Goal: Task Accomplishment & Management: Manage account settings

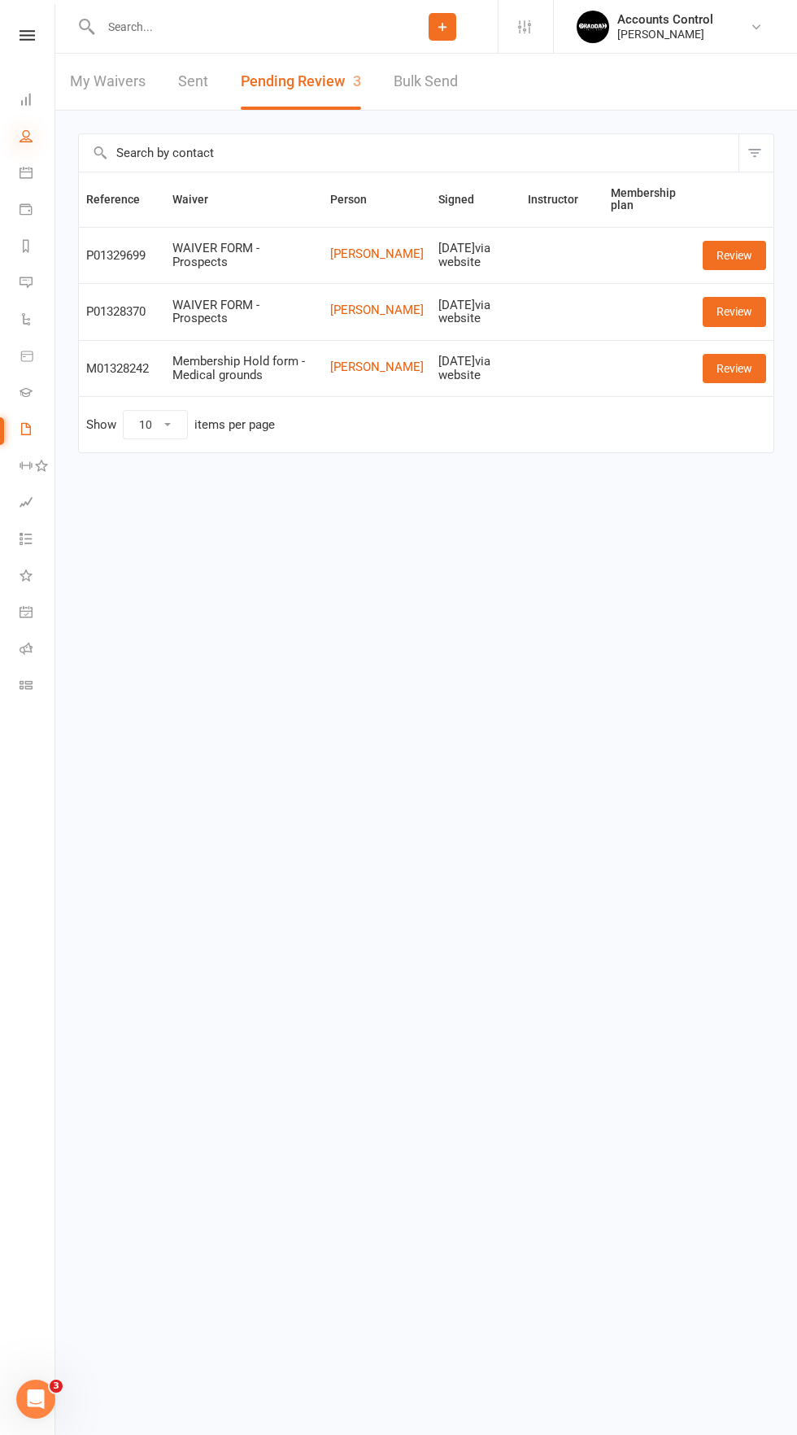
click at [26, 136] on icon at bounding box center [26, 135] width 13 height 13
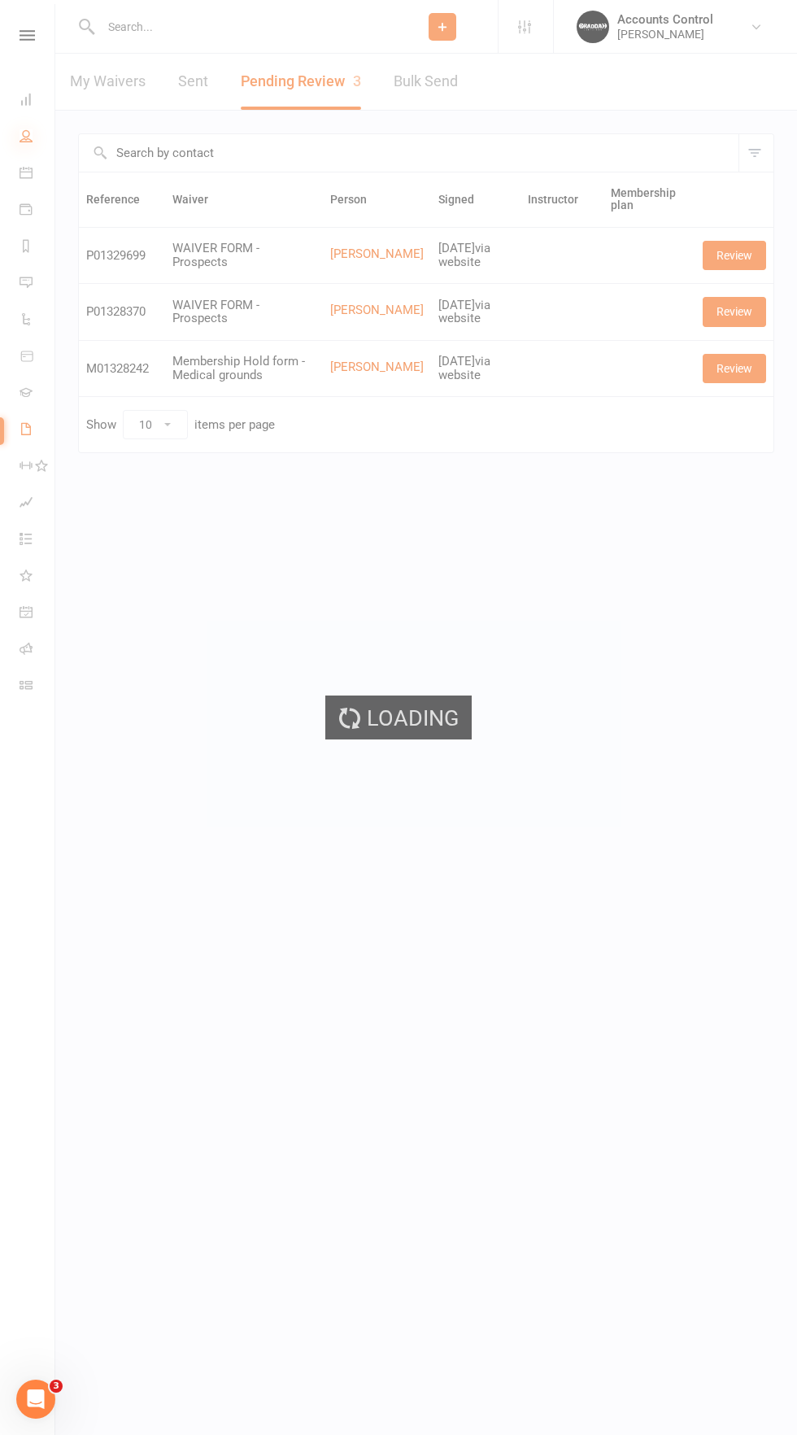
select select "50"
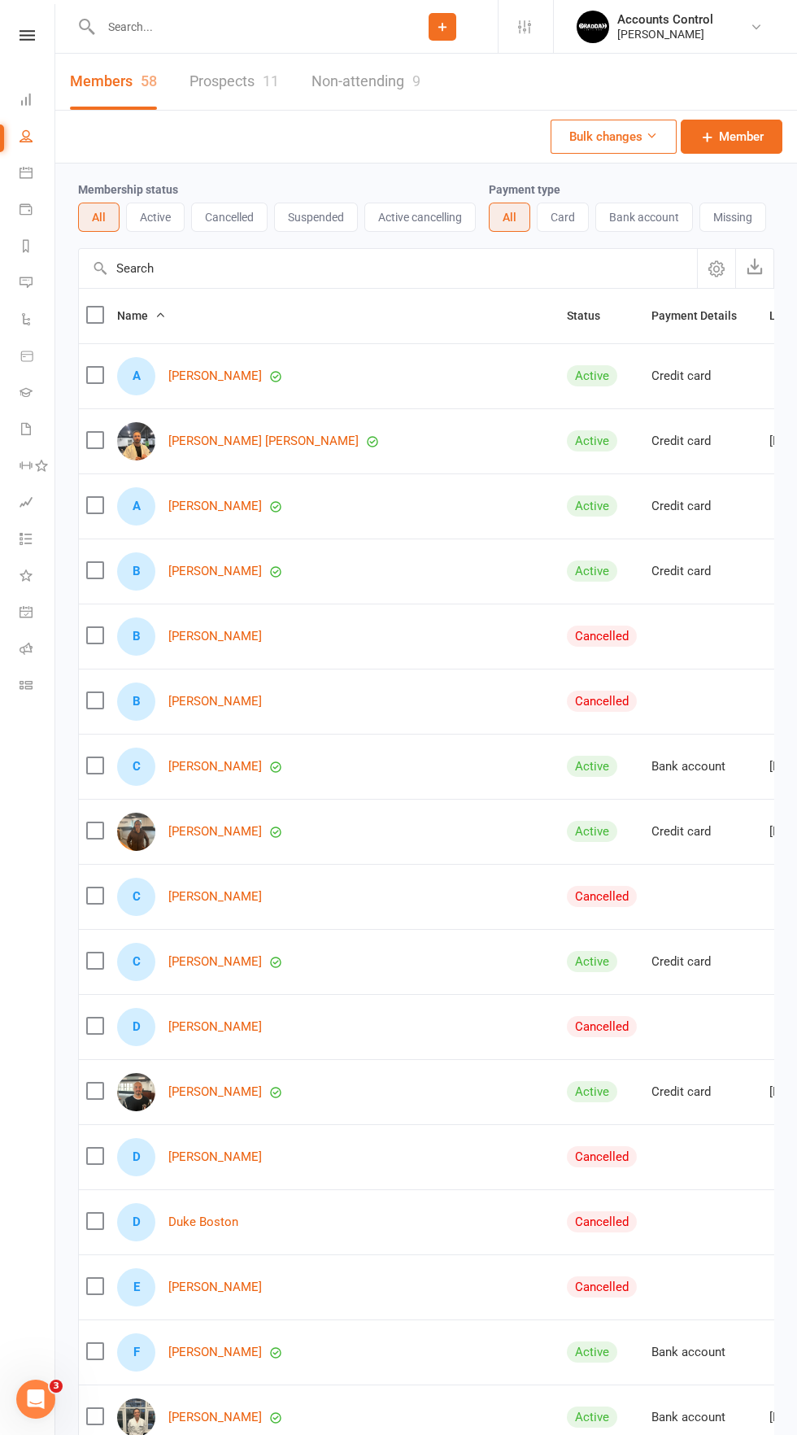
click at [224, 217] on button "Cancelled" at bounding box center [229, 217] width 76 height 29
